Goal: Find contact information: Obtain details needed to contact an individual or organization

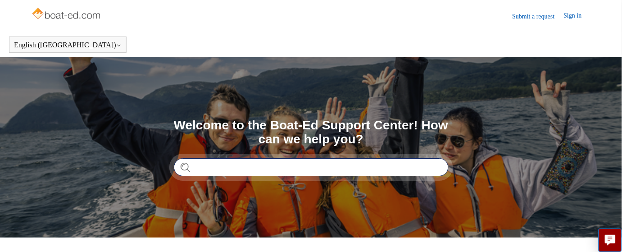
click at [246, 168] on input "Search" at bounding box center [311, 167] width 275 height 18
type input "**********"
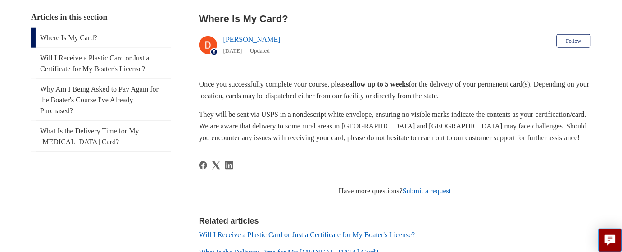
scroll to position [174, 0]
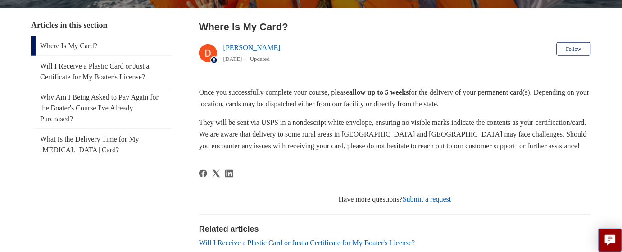
click at [427, 196] on link "Submit a request" at bounding box center [427, 200] width 49 height 8
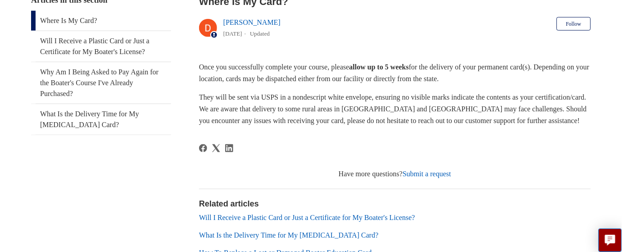
scroll to position [165, 0]
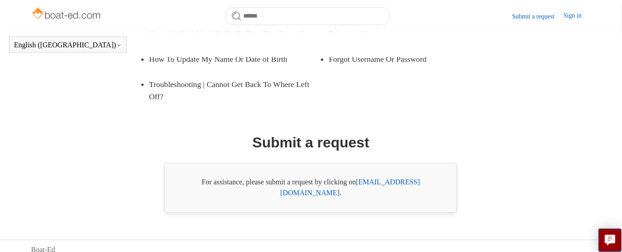
scroll to position [201, 0]
click at [402, 190] on link "support@boat-ed.com" at bounding box center [351, 187] width 140 height 18
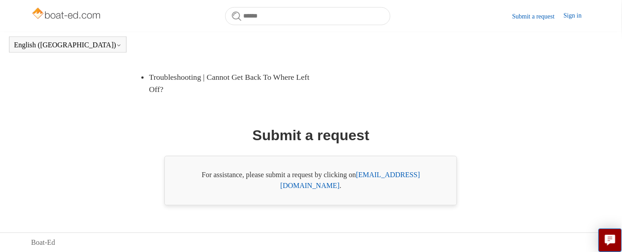
scroll to position [202, 0]
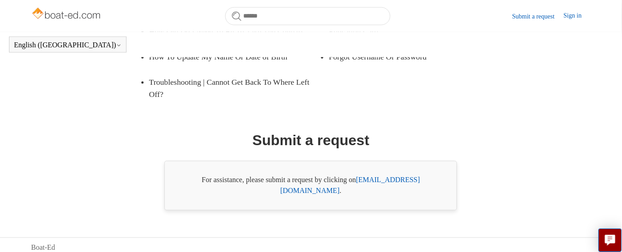
click at [397, 191] on link "support@boat-ed.com" at bounding box center [351, 185] width 140 height 18
click at [281, 176] on link "support@boat-ed.com" at bounding box center [351, 185] width 140 height 18
